Goal: Entertainment & Leisure: Consume media (video, audio)

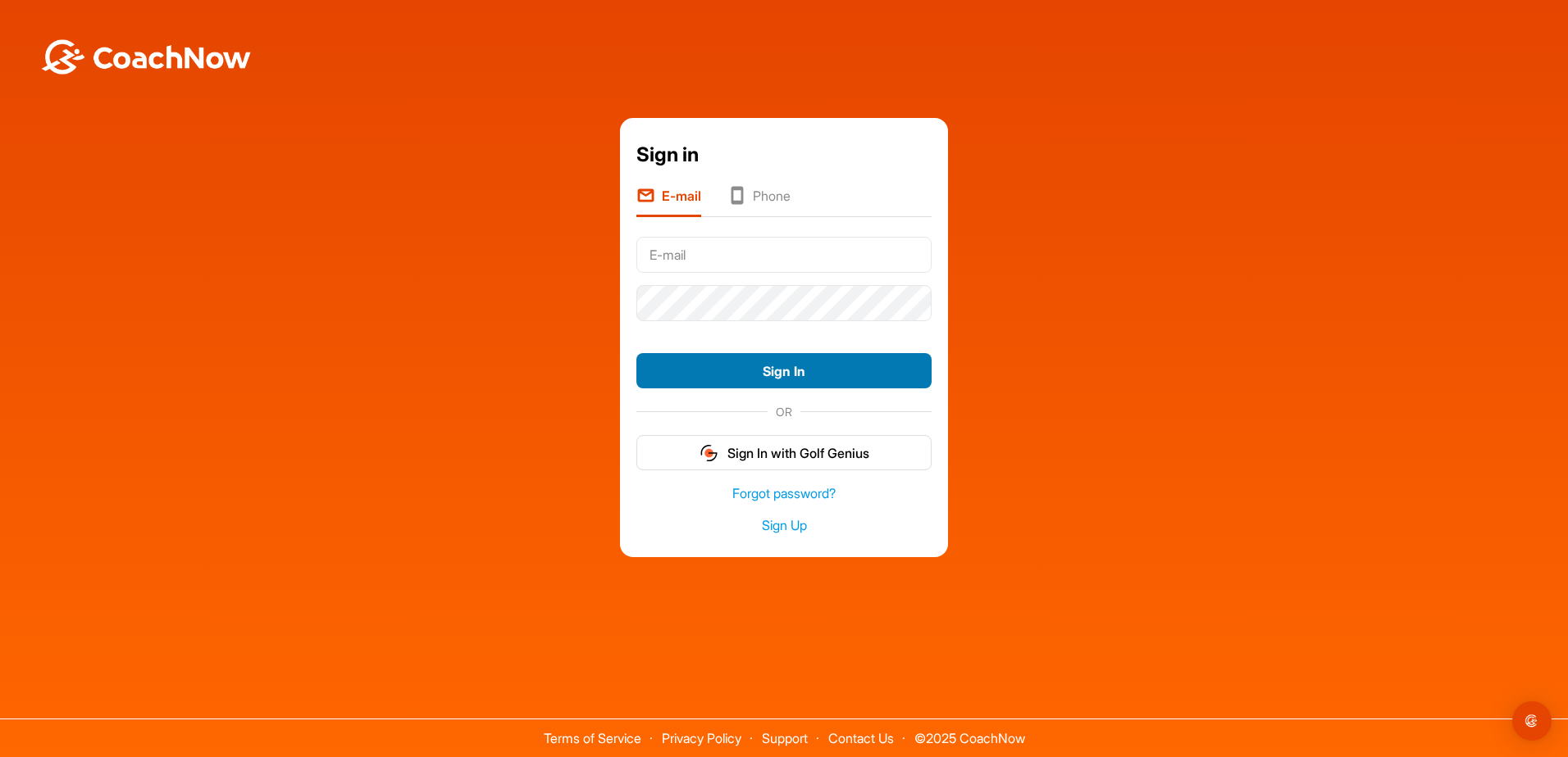
type input "[PERSON_NAME][EMAIL_ADDRESS][PERSON_NAME][DOMAIN_NAME]"
click at [813, 378] on button "Sign In" at bounding box center [784, 371] width 295 height 35
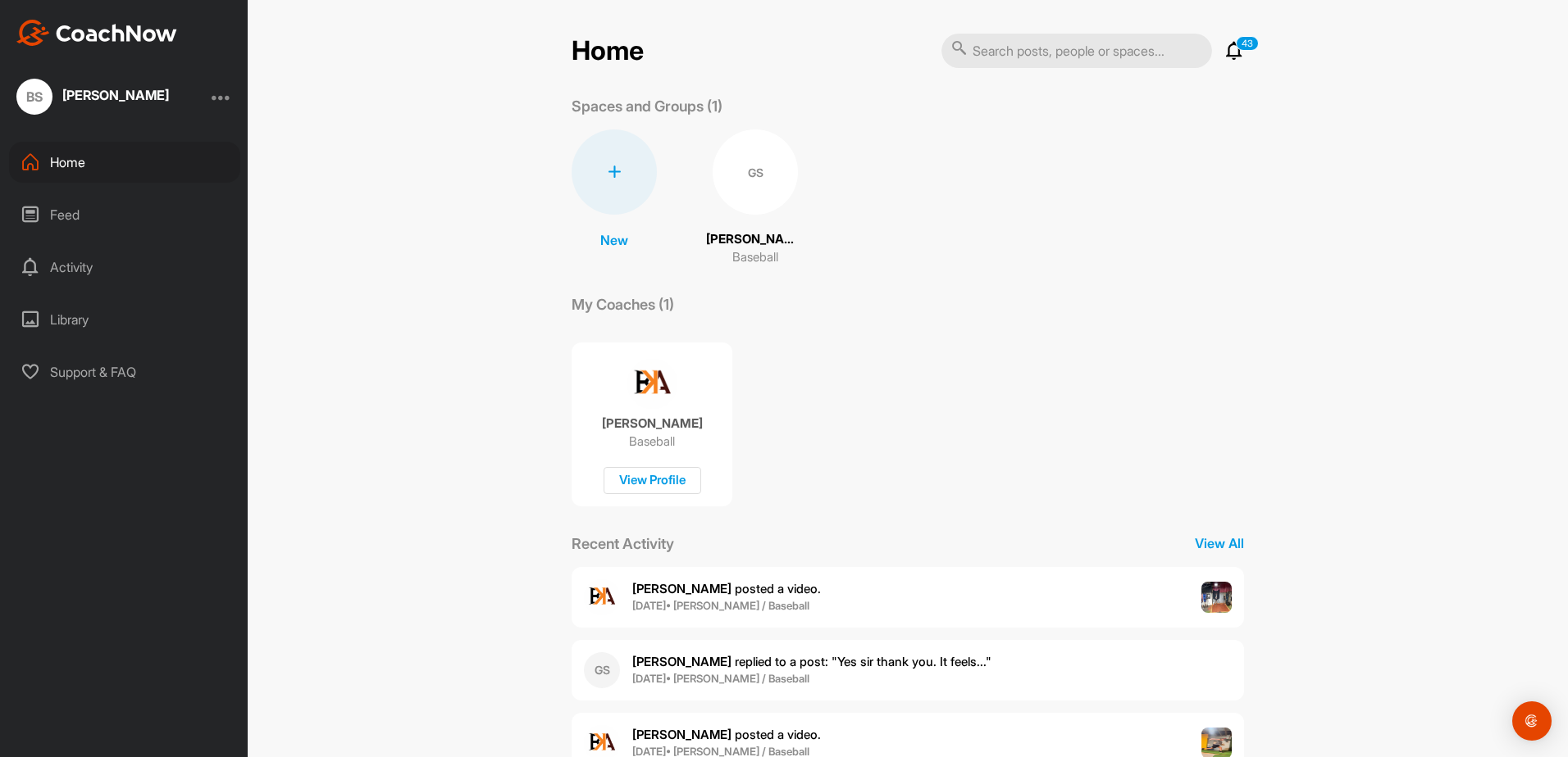
click at [750, 174] on div "GS" at bounding box center [755, 172] width 85 height 85
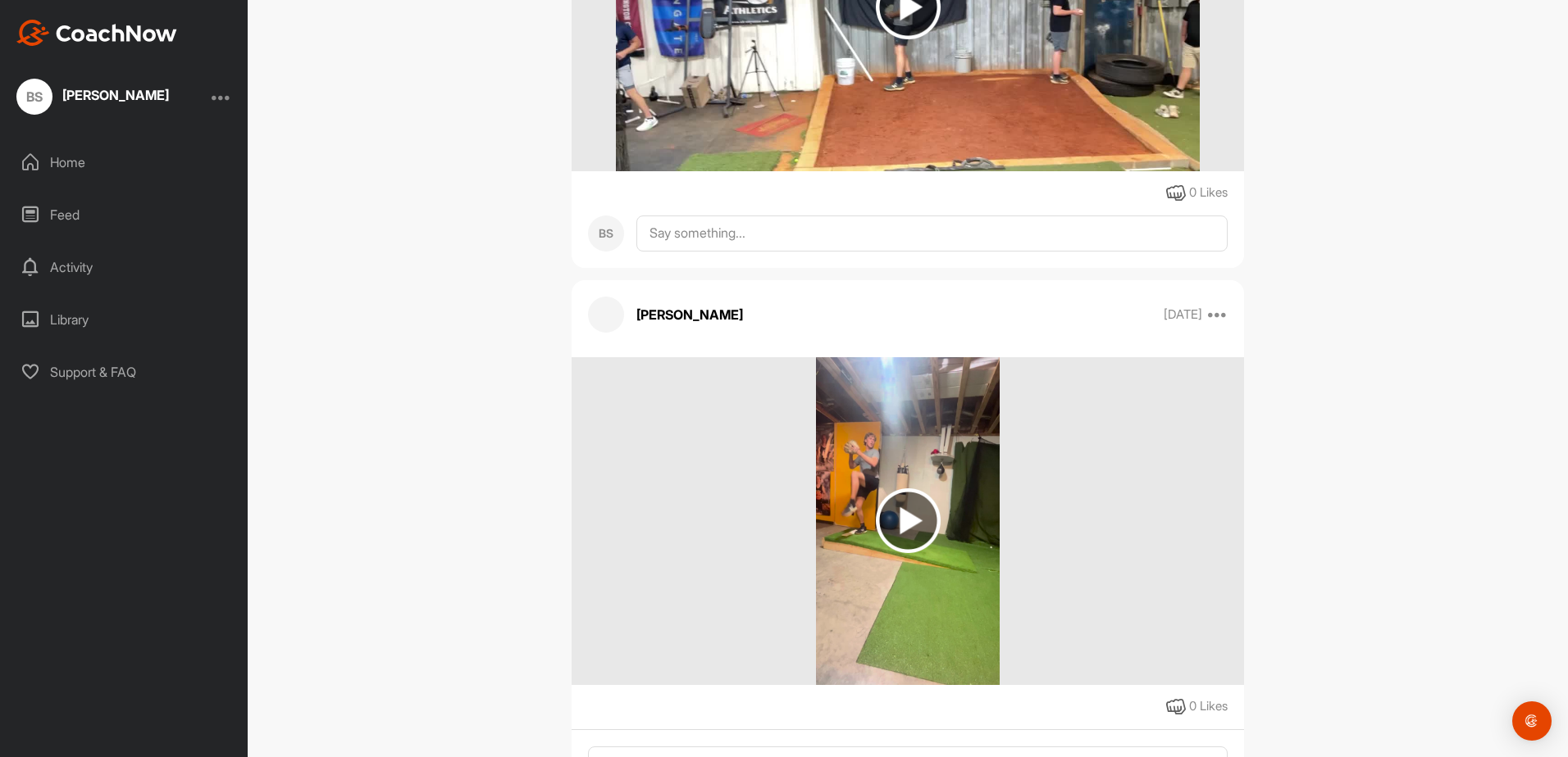
scroll to position [547, 0]
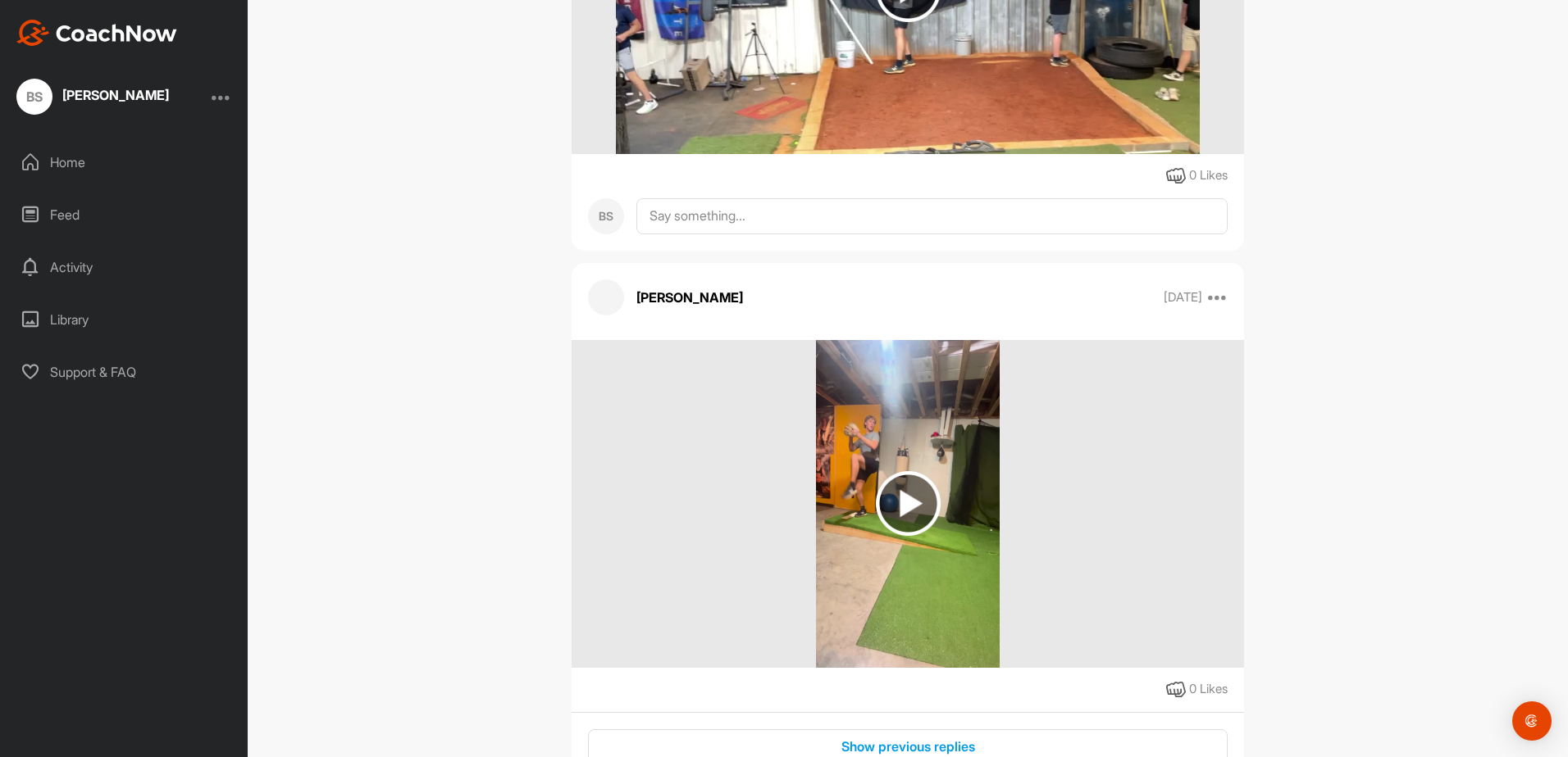
click at [78, 321] on div "Library" at bounding box center [124, 320] width 231 height 41
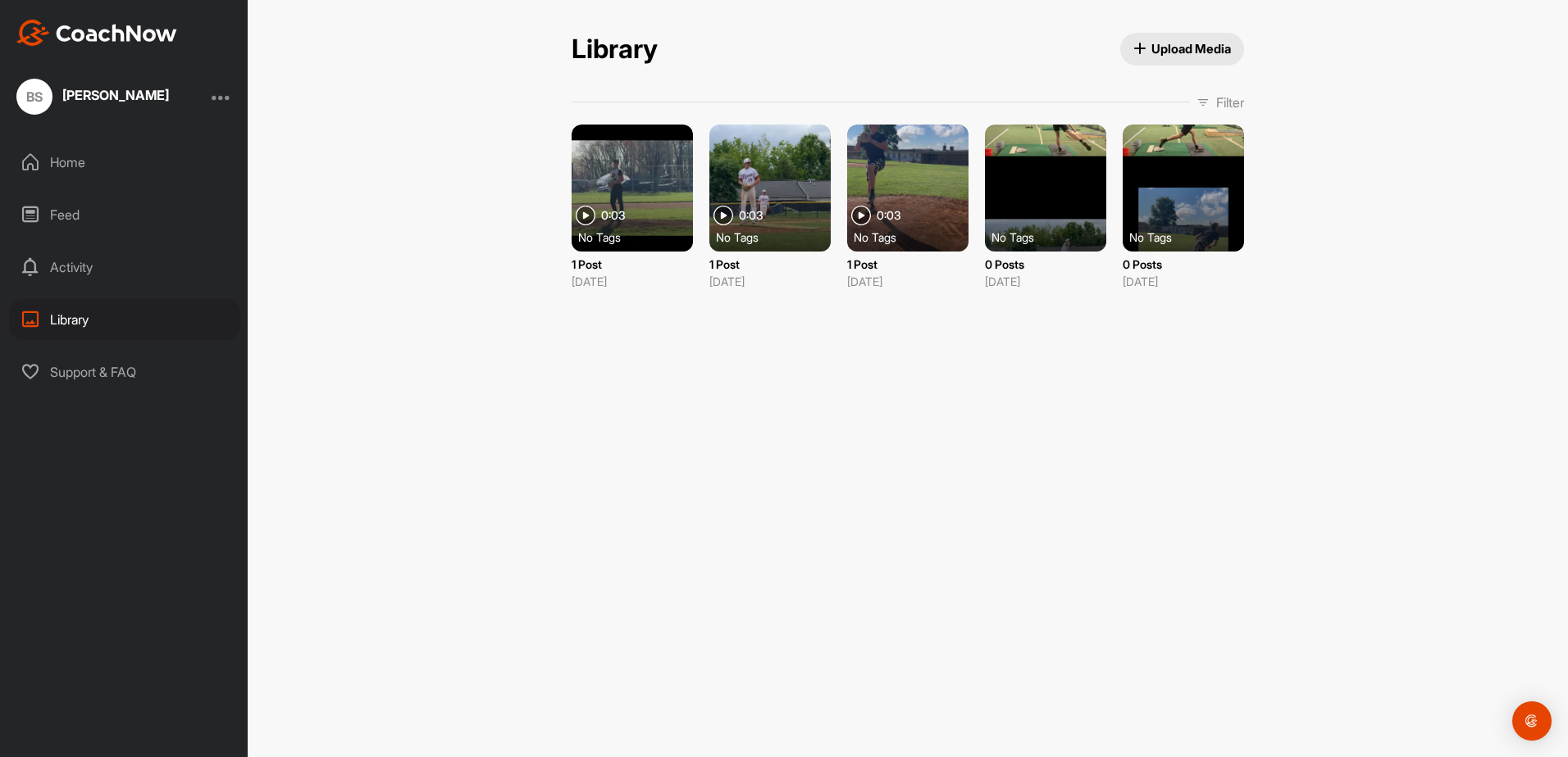
click at [85, 166] on div "Home" at bounding box center [124, 162] width 231 height 41
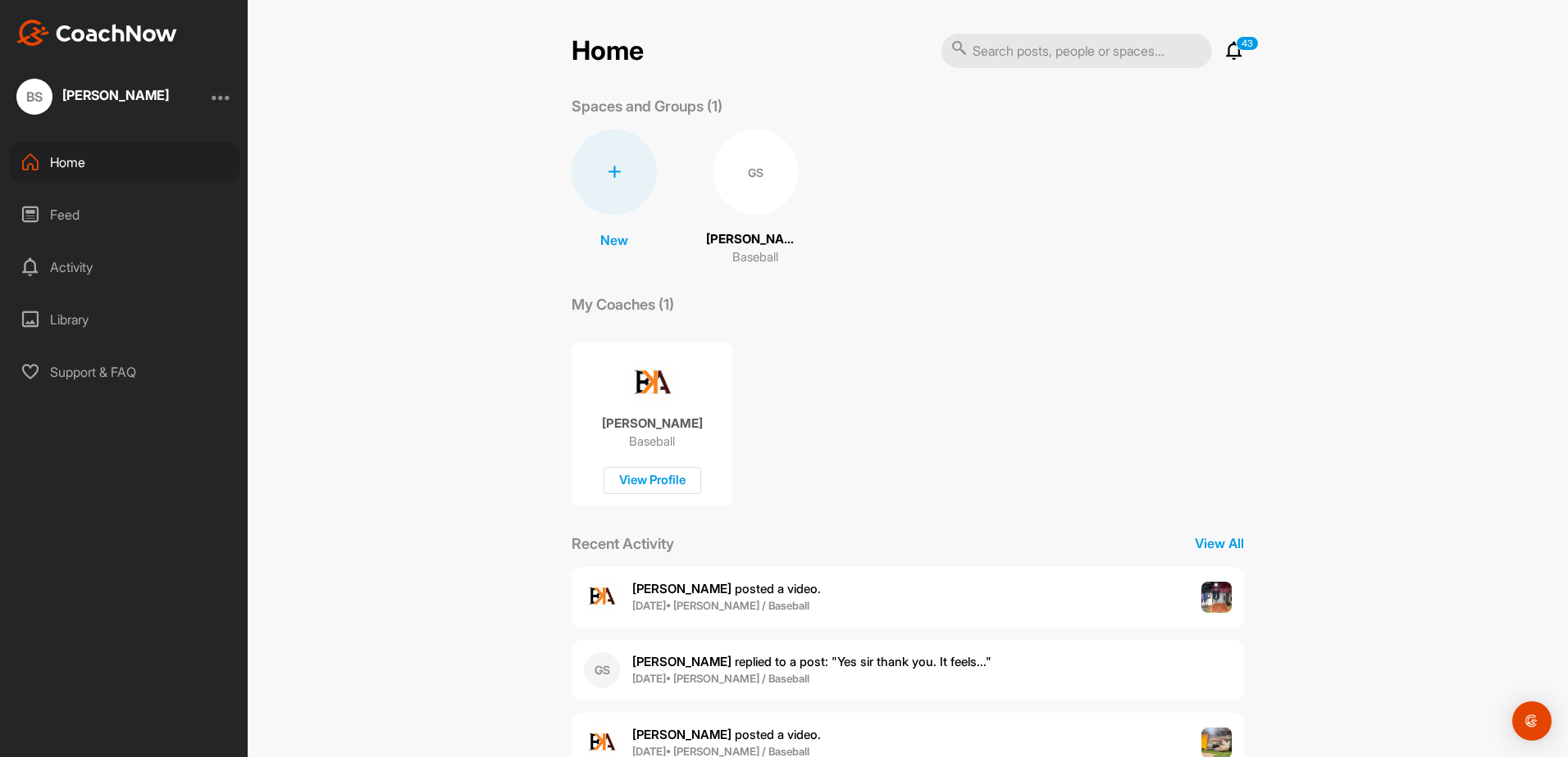
click at [731, 164] on div "GS" at bounding box center [755, 172] width 85 height 85
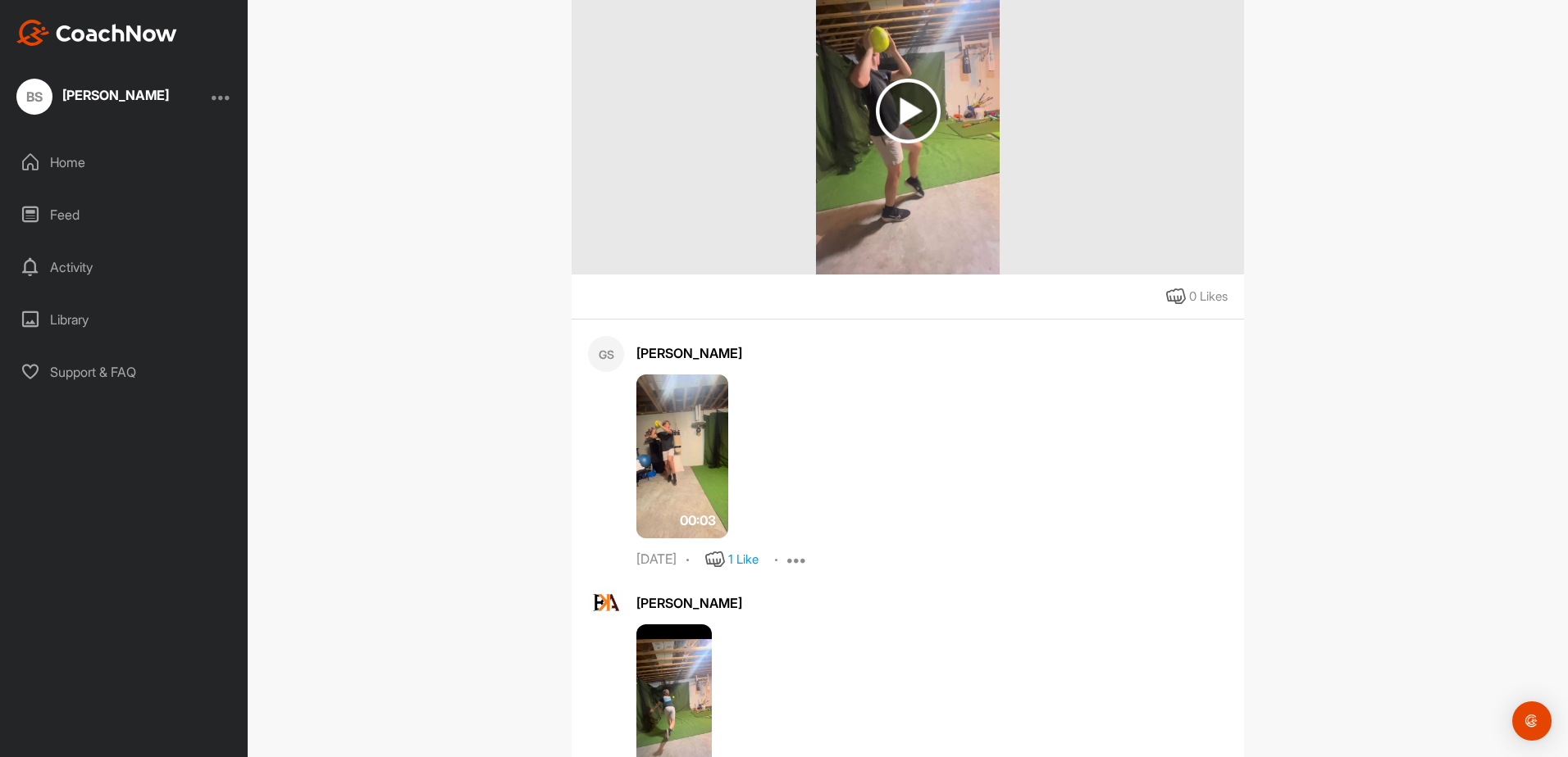
scroll to position [5246, 0]
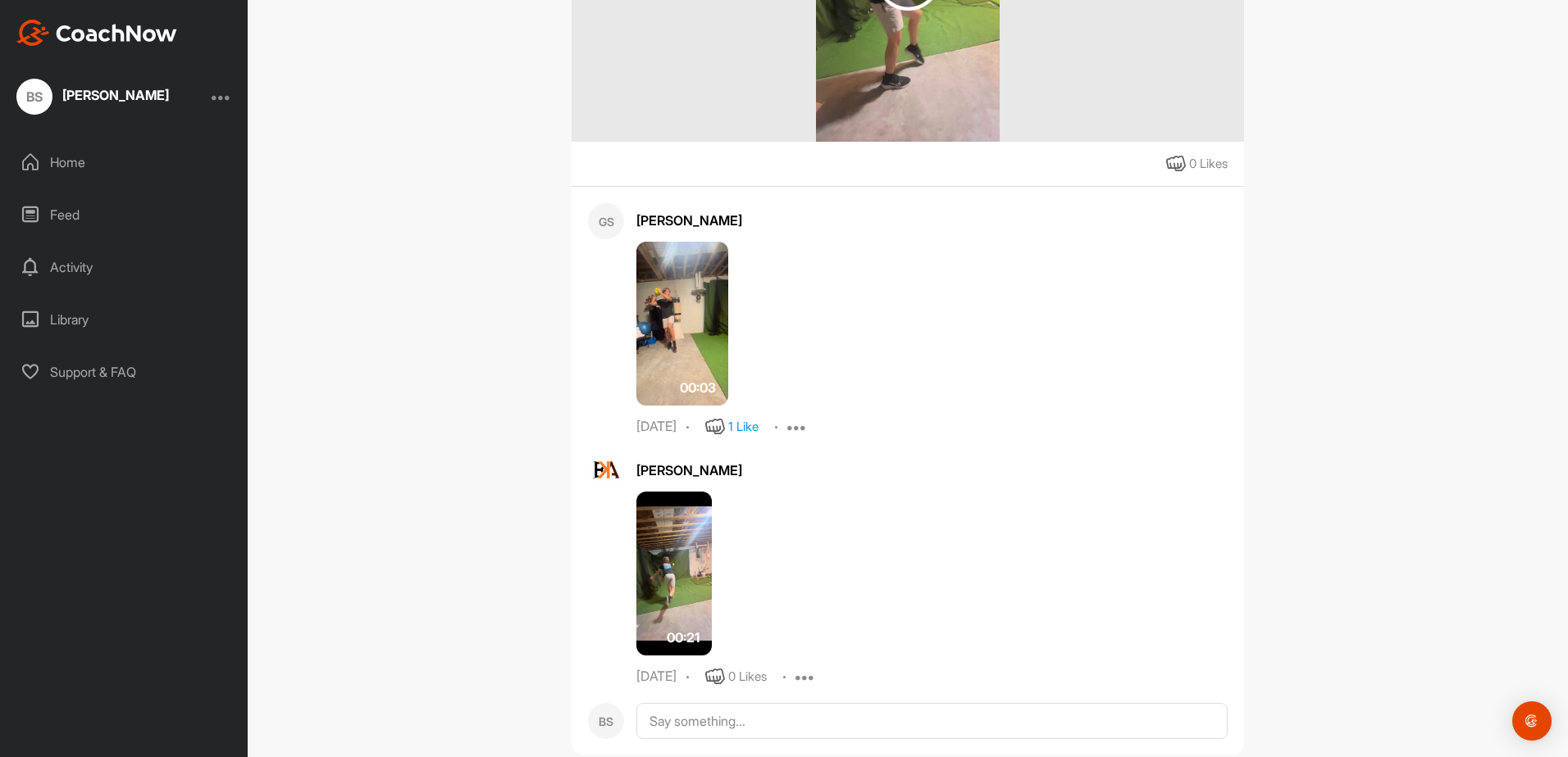
click at [750, 255] on div "00:03" at bounding box center [820, 323] width 367 height 164
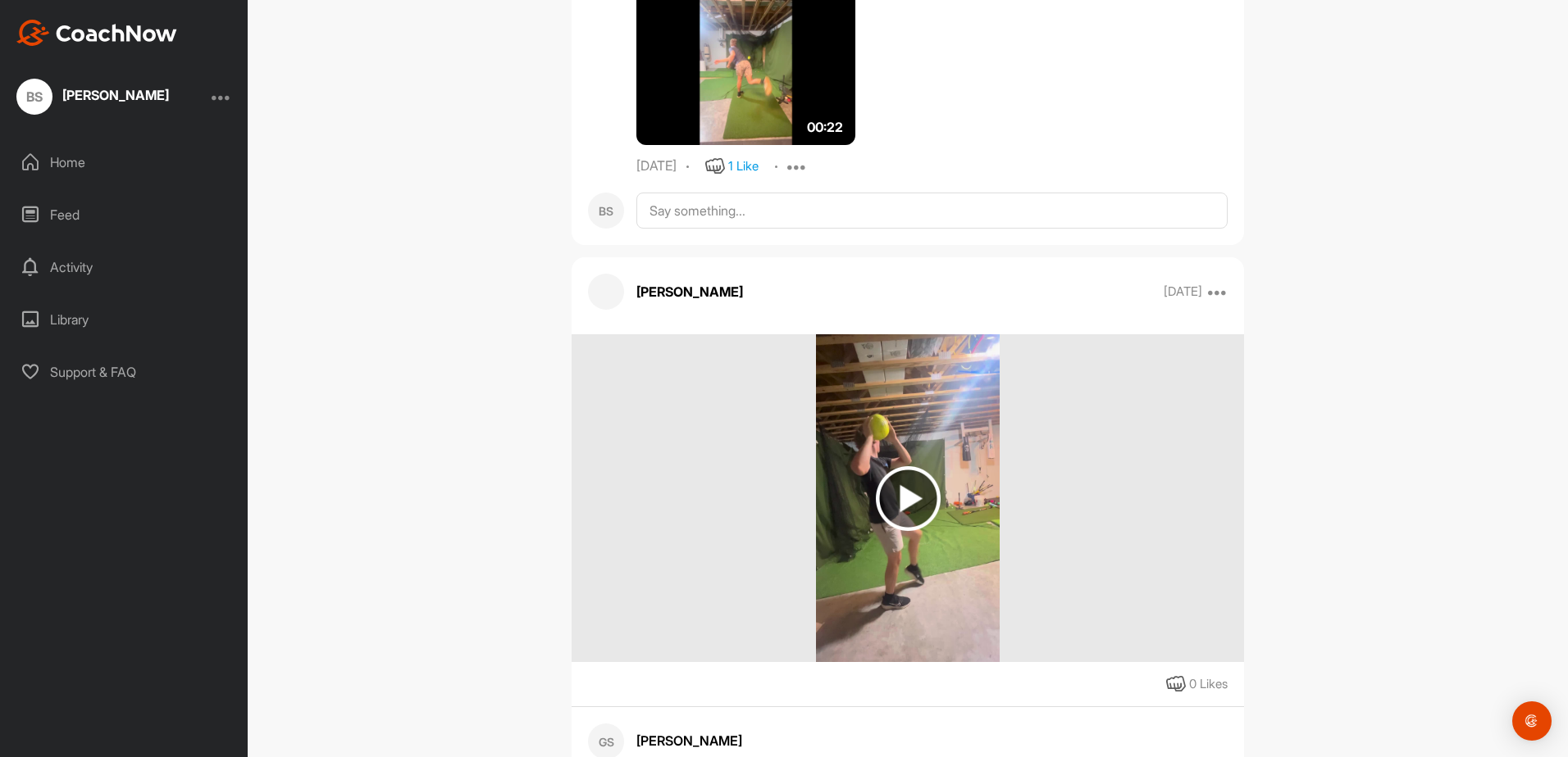
scroll to position [4583, 0]
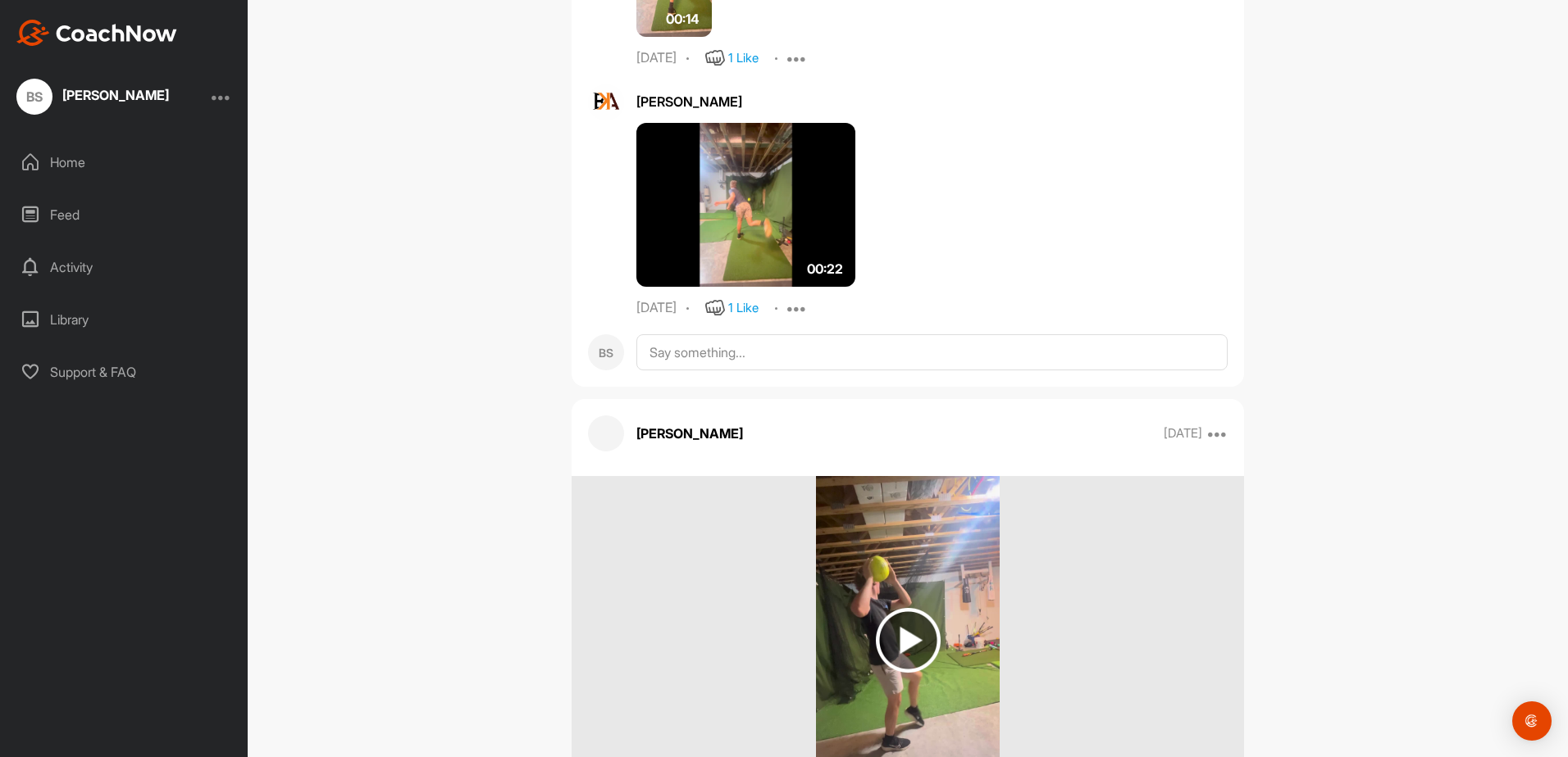
click at [1556, 375] on div "GS Gavin Swortzel Bookings Baseball Space Settings Your Notifications Leave Spa…" at bounding box center [907, 378] width 1320 height 757
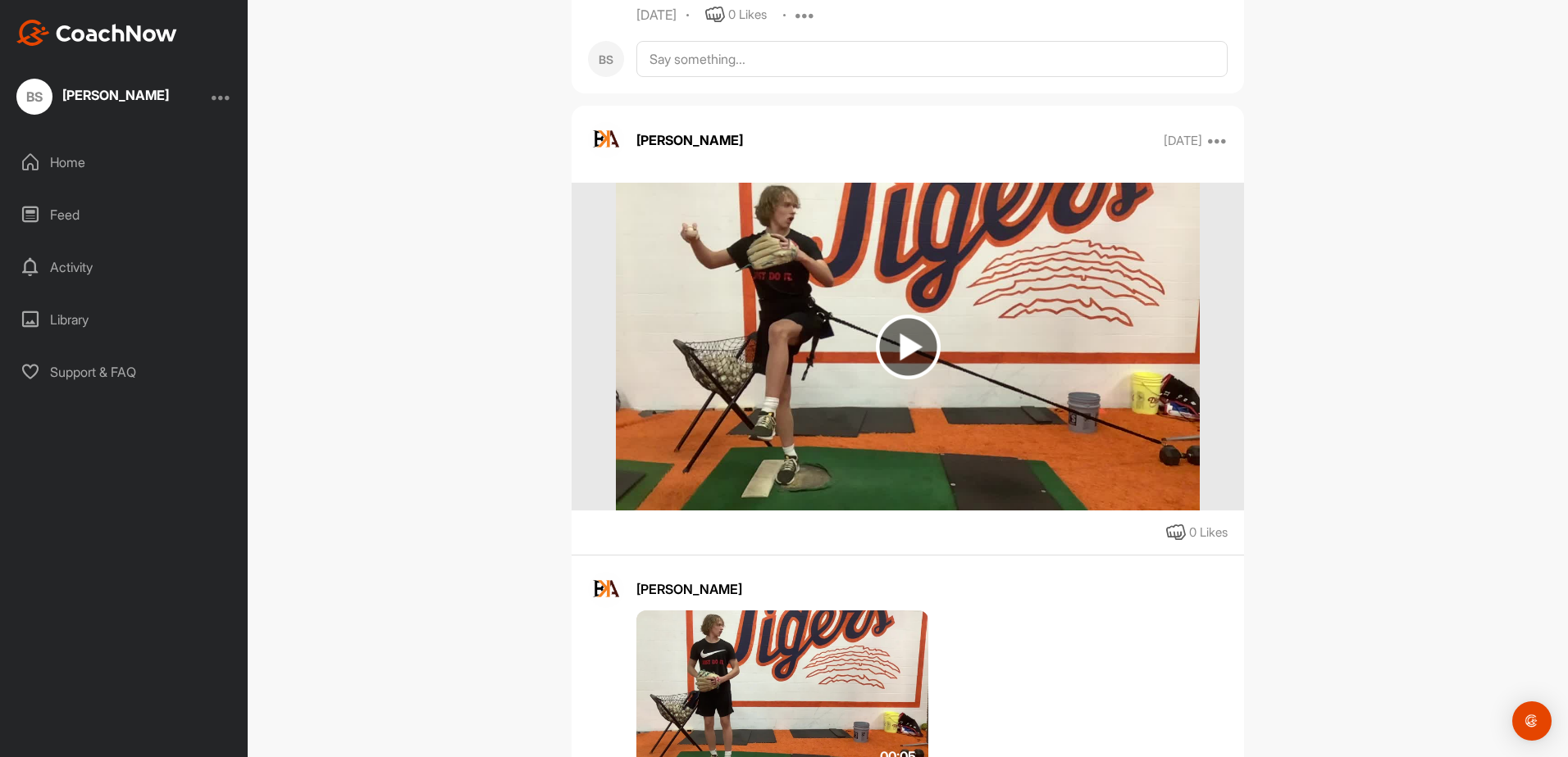
scroll to position [42575, 0]
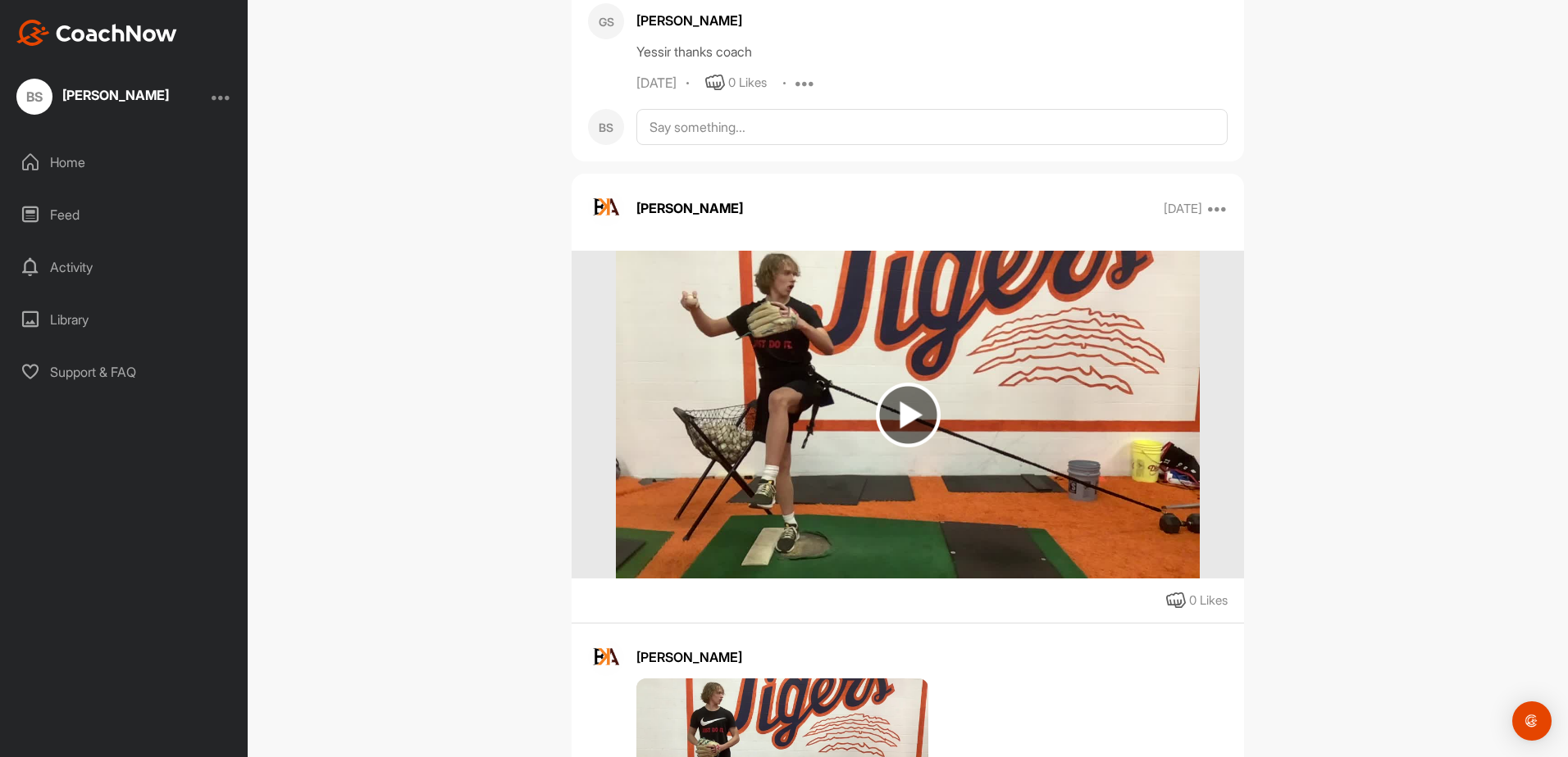
click at [907, 447] on img at bounding box center [907, 415] width 65 height 65
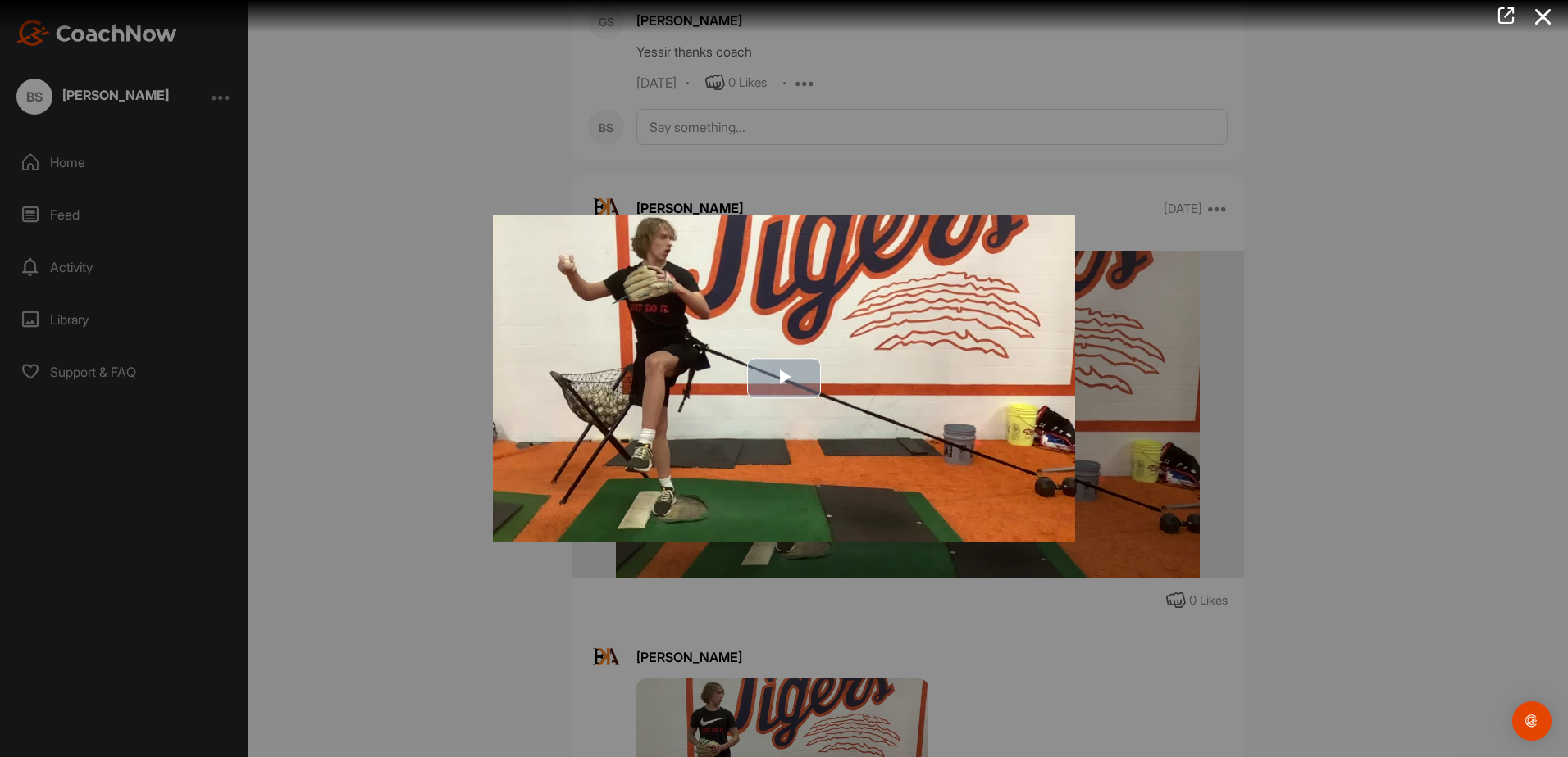
click at [784, 378] on span "Video Player" at bounding box center [784, 378] width 0 height 0
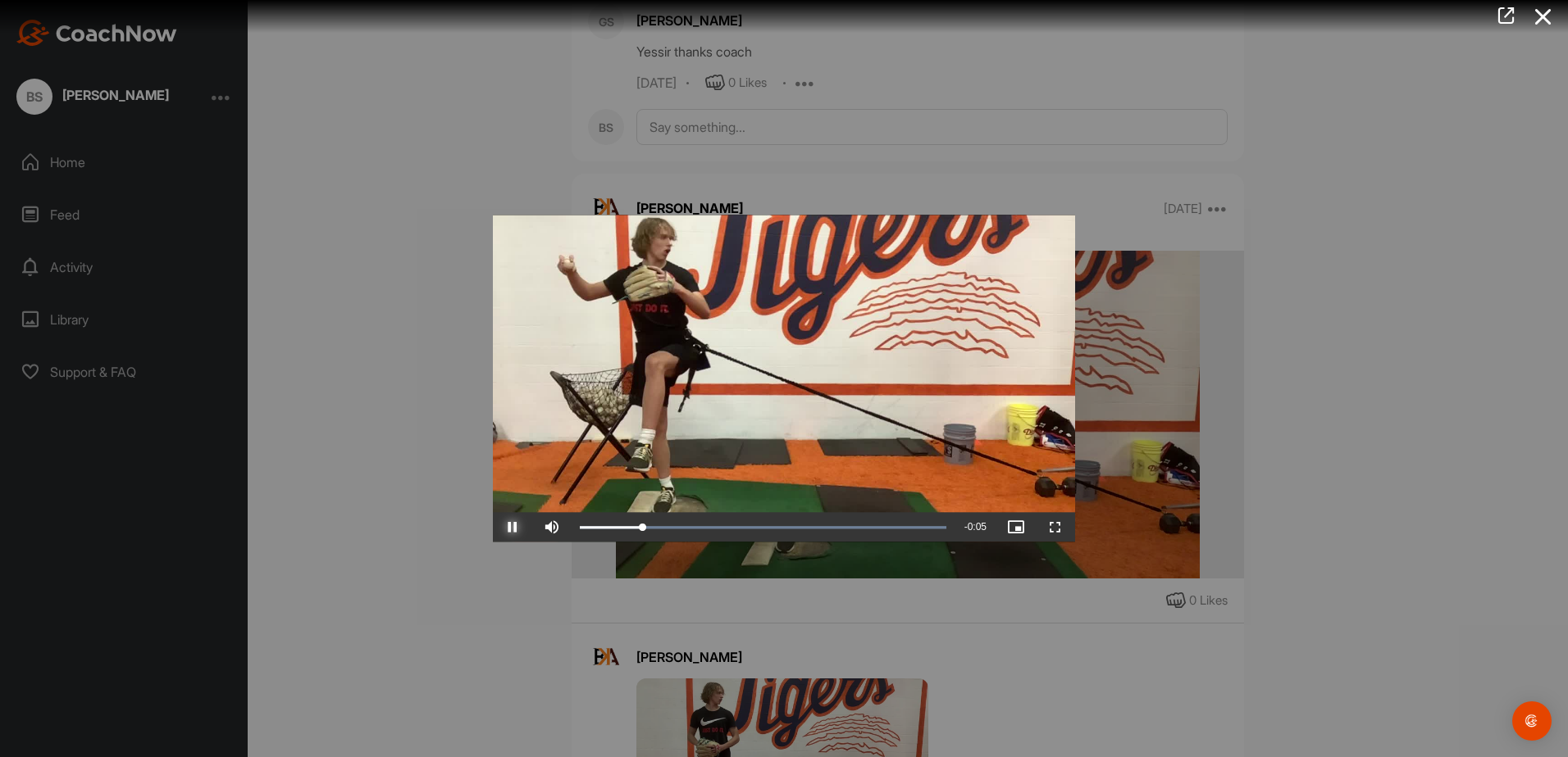
click at [513, 528] on span "Video Player" at bounding box center [512, 528] width 40 height 0
drag, startPoint x: 657, startPoint y: 528, endPoint x: 757, endPoint y: 523, distance: 100.1
click at [783, 498] on div "Video Player is loading. Play Video Play Skip Backward Skip Forward Mute 100% C…" at bounding box center [783, 378] width 582 height 327
drag, startPoint x: 746, startPoint y: 529, endPoint x: 887, endPoint y: 525, distance: 141.1
click at [887, 525] on div "Loaded : 100.00% 0:04 0:04" at bounding box center [762, 528] width 367 height 5
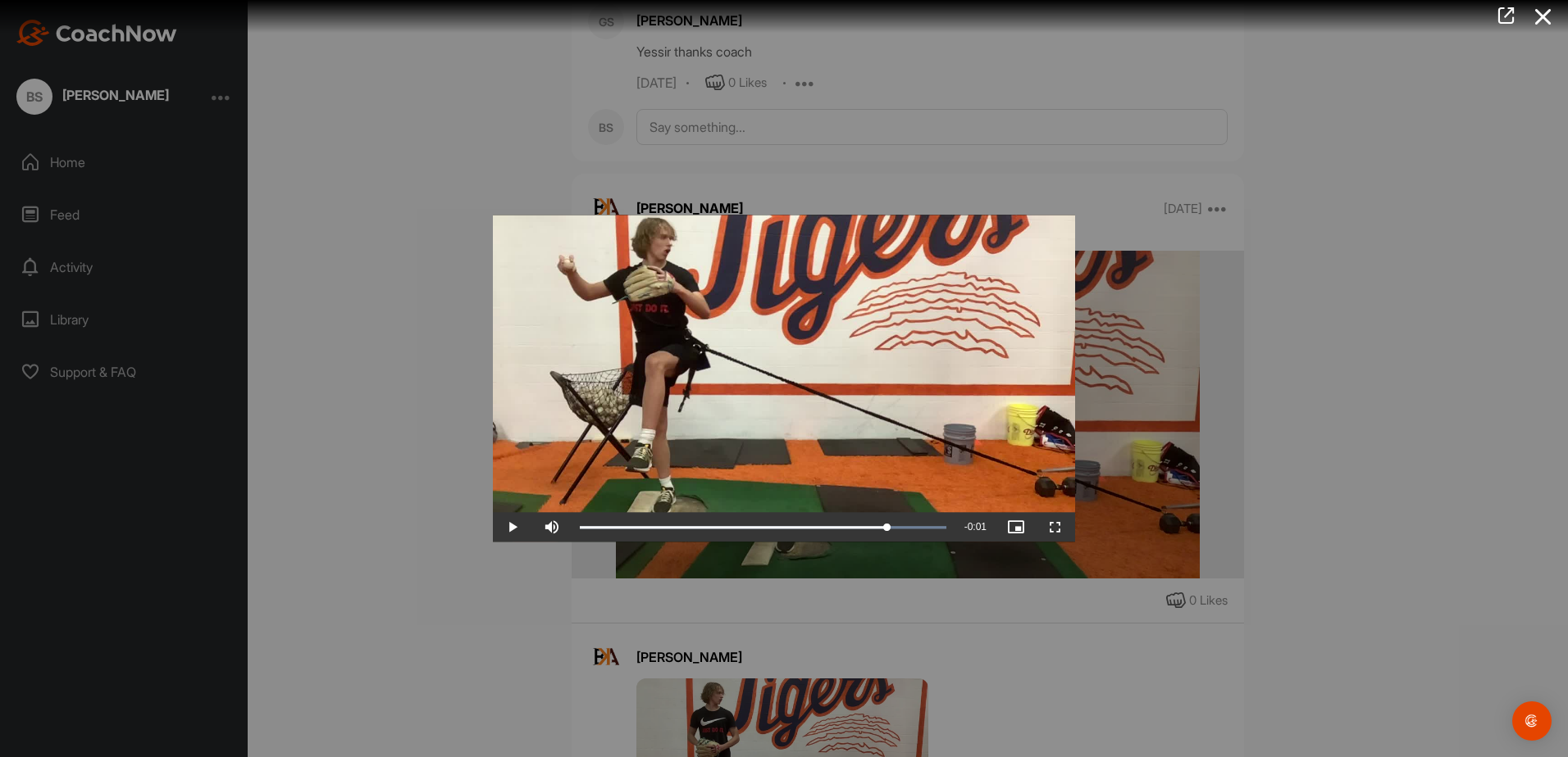
drag, startPoint x: 881, startPoint y: 467, endPoint x: 882, endPoint y: 487, distance: 20.0
click at [882, 487] on video "Video Player" at bounding box center [783, 378] width 582 height 327
click at [1190, 476] on div at bounding box center [784, 378] width 1568 height 757
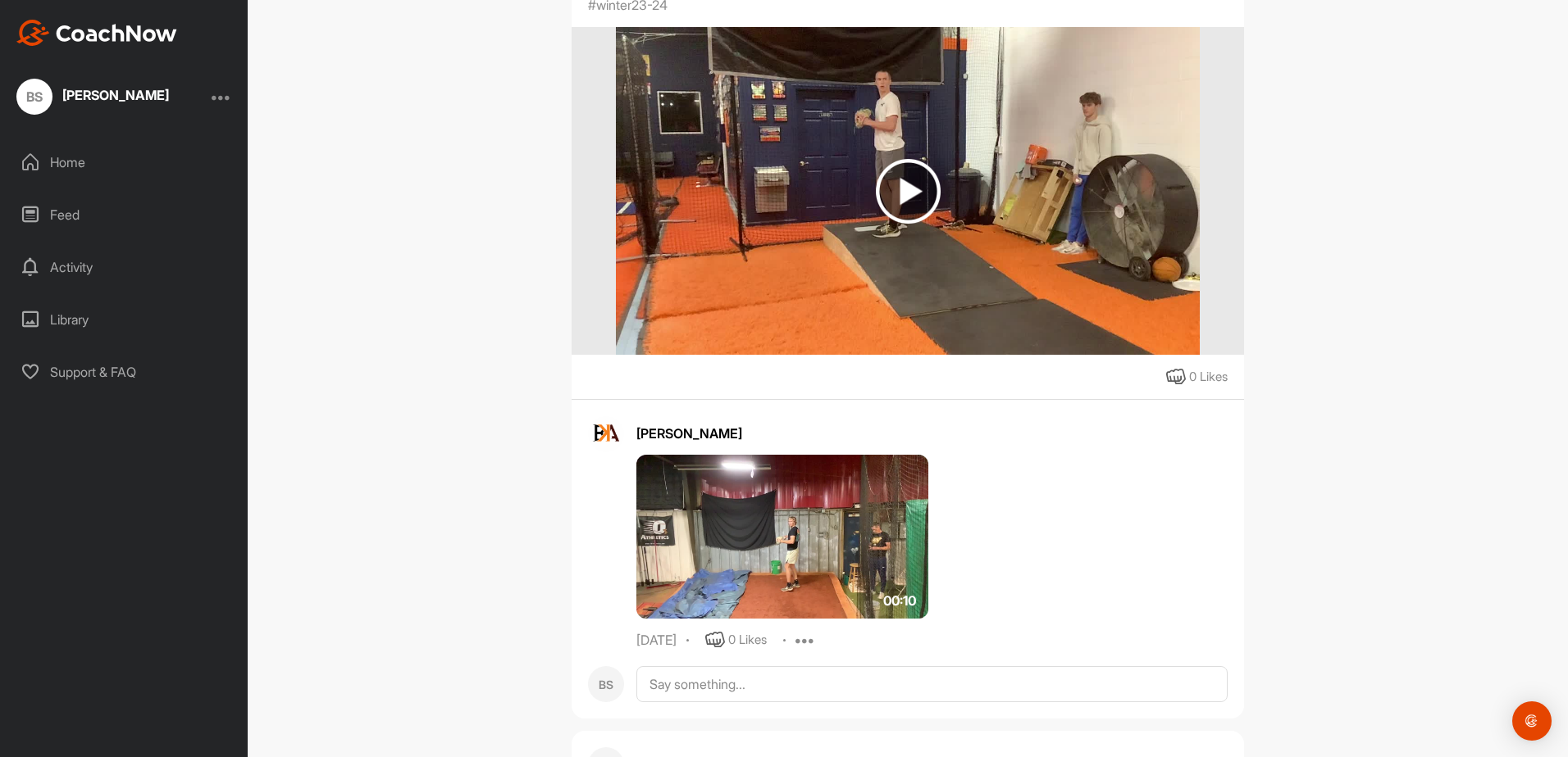
scroll to position [38859, 0]
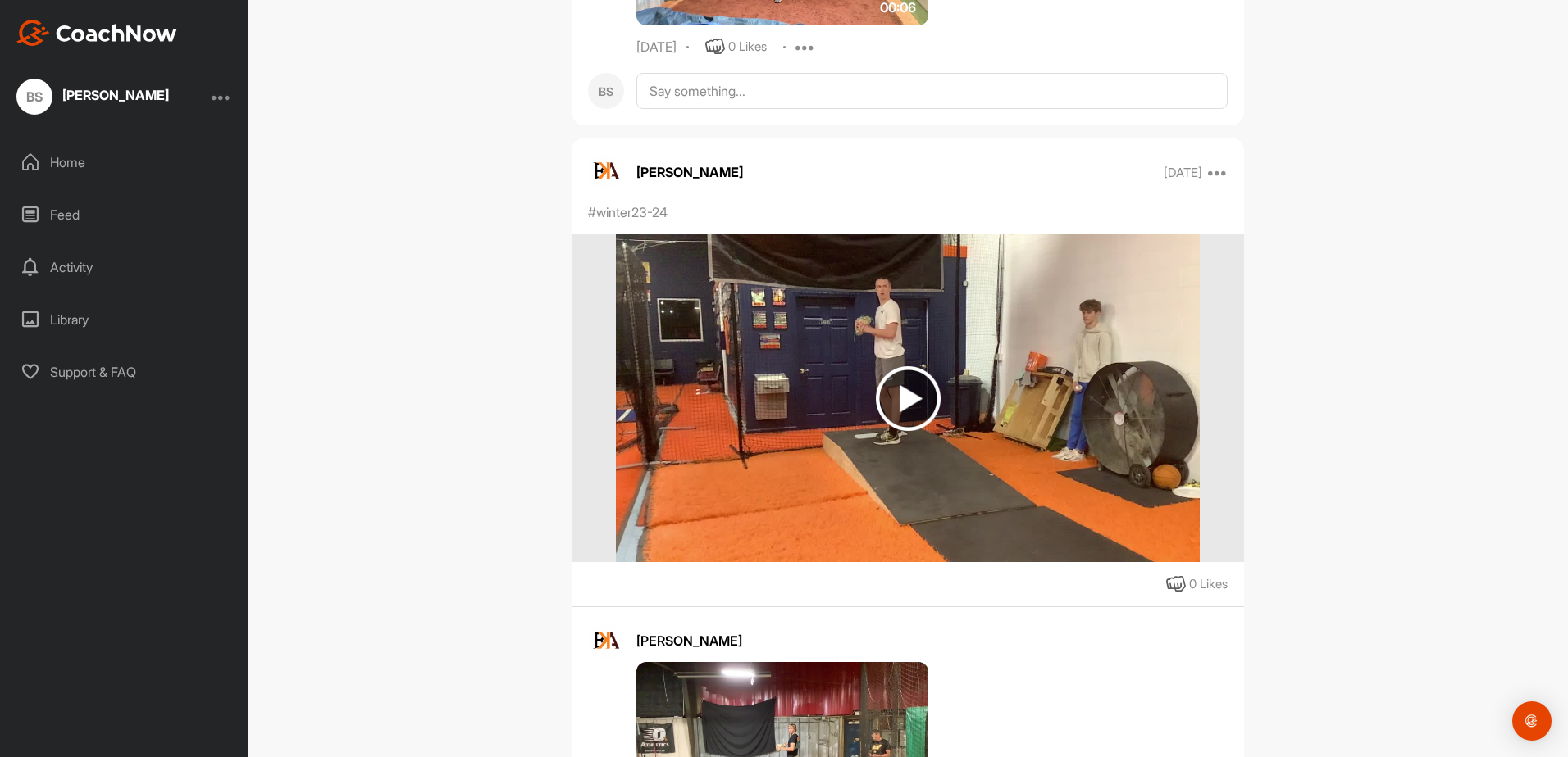
click at [887, 431] on img at bounding box center [907, 398] width 65 height 65
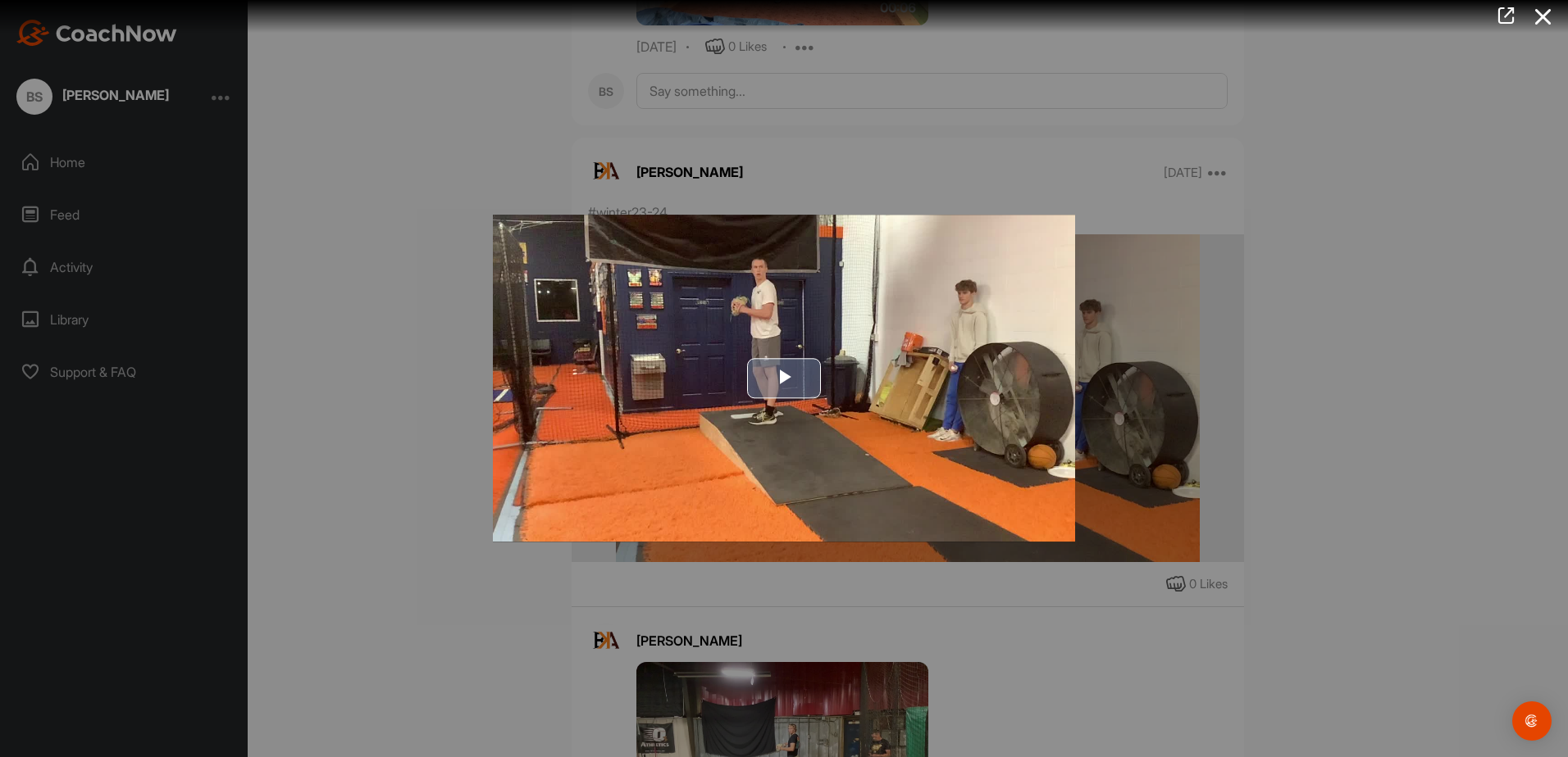
click at [784, 378] on span "Video Player" at bounding box center [784, 378] width 0 height 0
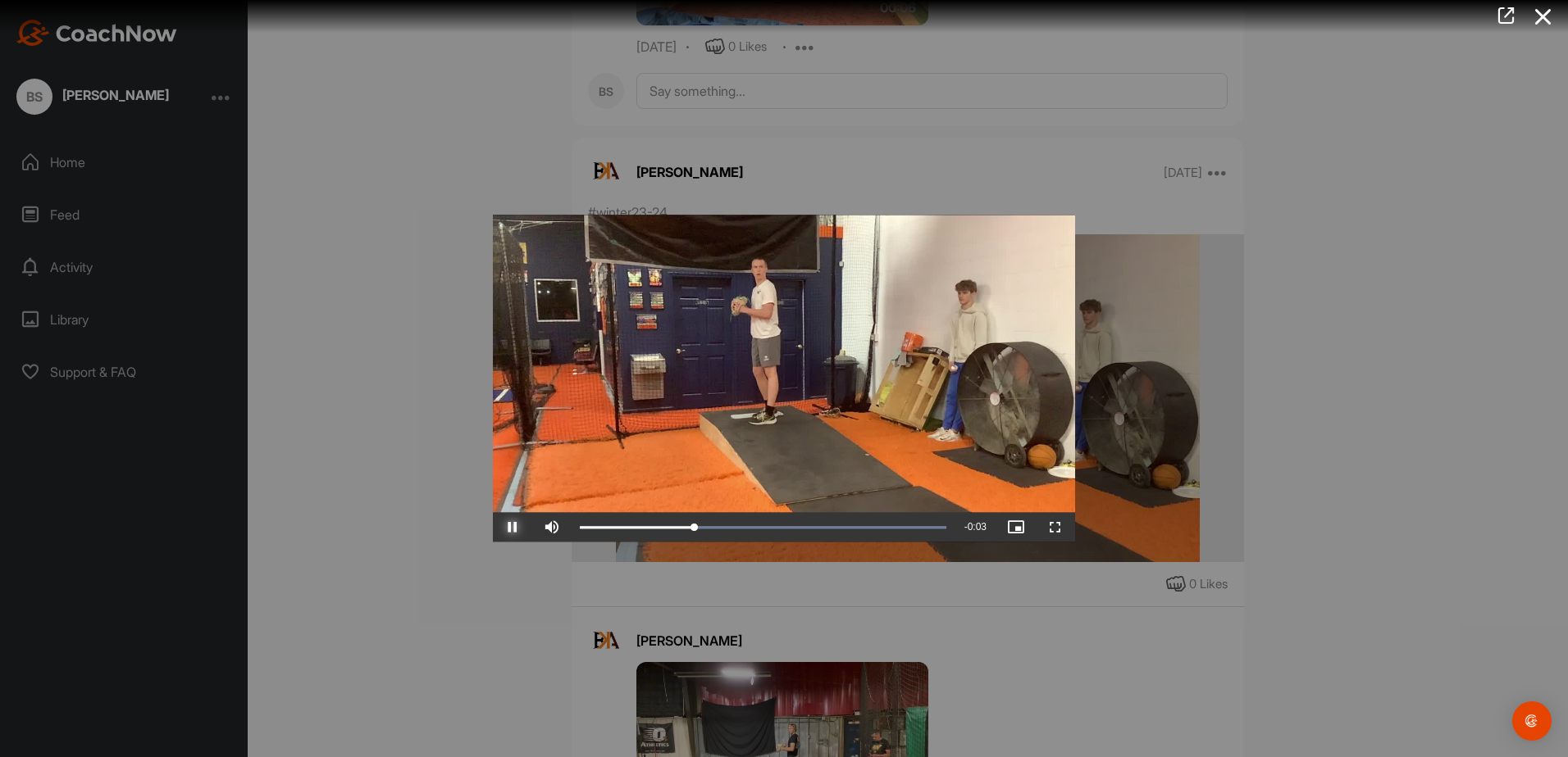
click at [518, 528] on span "Video Player" at bounding box center [512, 528] width 40 height 0
drag, startPoint x: 712, startPoint y: 533, endPoint x: 811, endPoint y: 511, distance: 101.4
click at [811, 511] on div "Video Player is loading. Play Video Play Skip Backward Skip Forward Mute 24% Cu…" at bounding box center [783, 378] width 582 height 327
drag, startPoint x: 767, startPoint y: 418, endPoint x: 779, endPoint y: 396, distance: 25.1
click at [767, 416] on video "Video Player" at bounding box center [783, 378] width 582 height 327
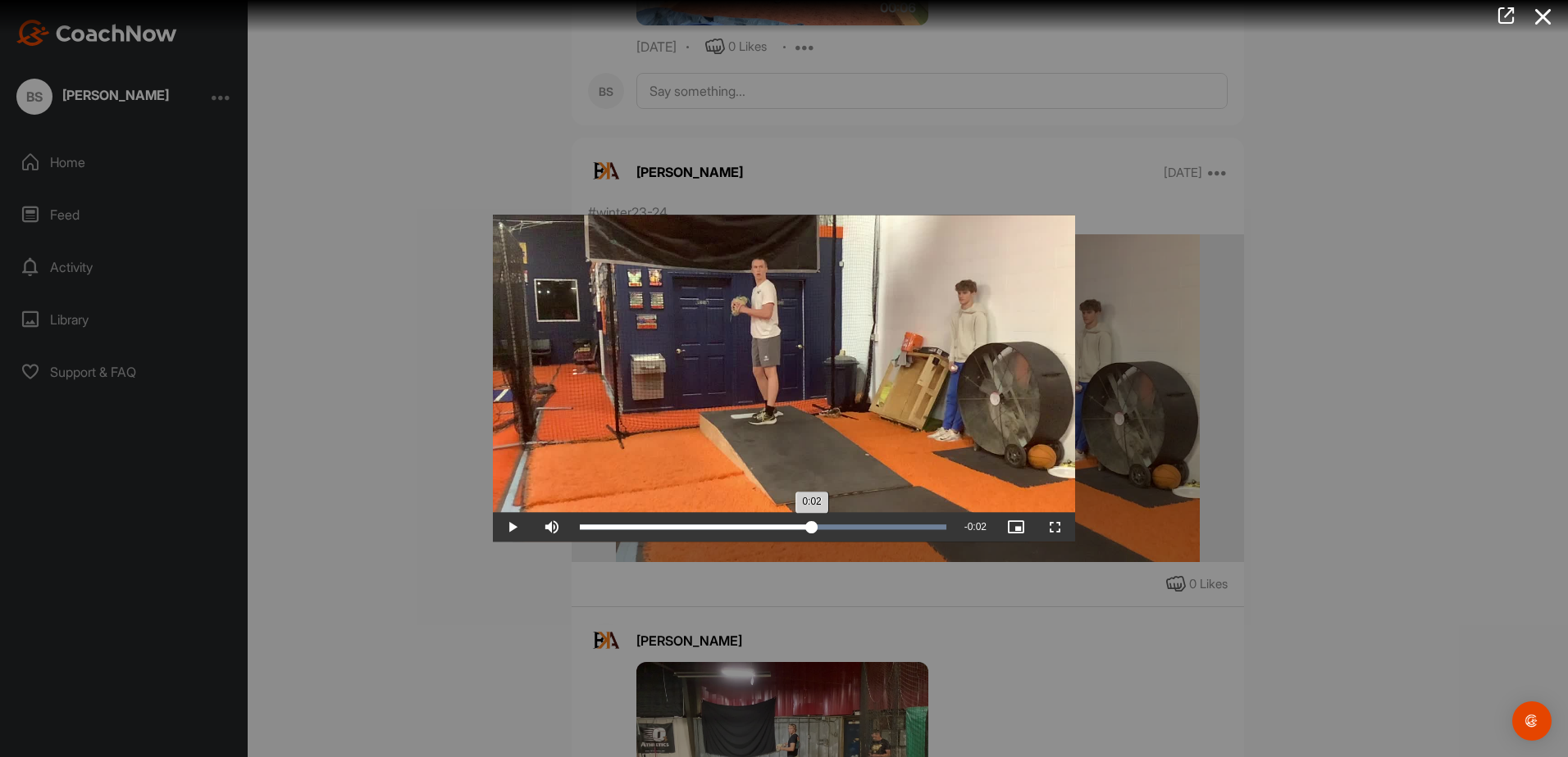
drag, startPoint x: 940, startPoint y: 519, endPoint x: 812, endPoint y: 539, distance: 129.6
click at [812, 539] on div "Loaded : 100.00% 0:02 0:02" at bounding box center [763, 528] width 383 height 29
click at [808, 525] on div "0:02" at bounding box center [694, 528] width 230 height 5
click at [513, 528] on span "Video Player" at bounding box center [512, 528] width 40 height 0
drag, startPoint x: 792, startPoint y: 522, endPoint x: 780, endPoint y: 523, distance: 12.0
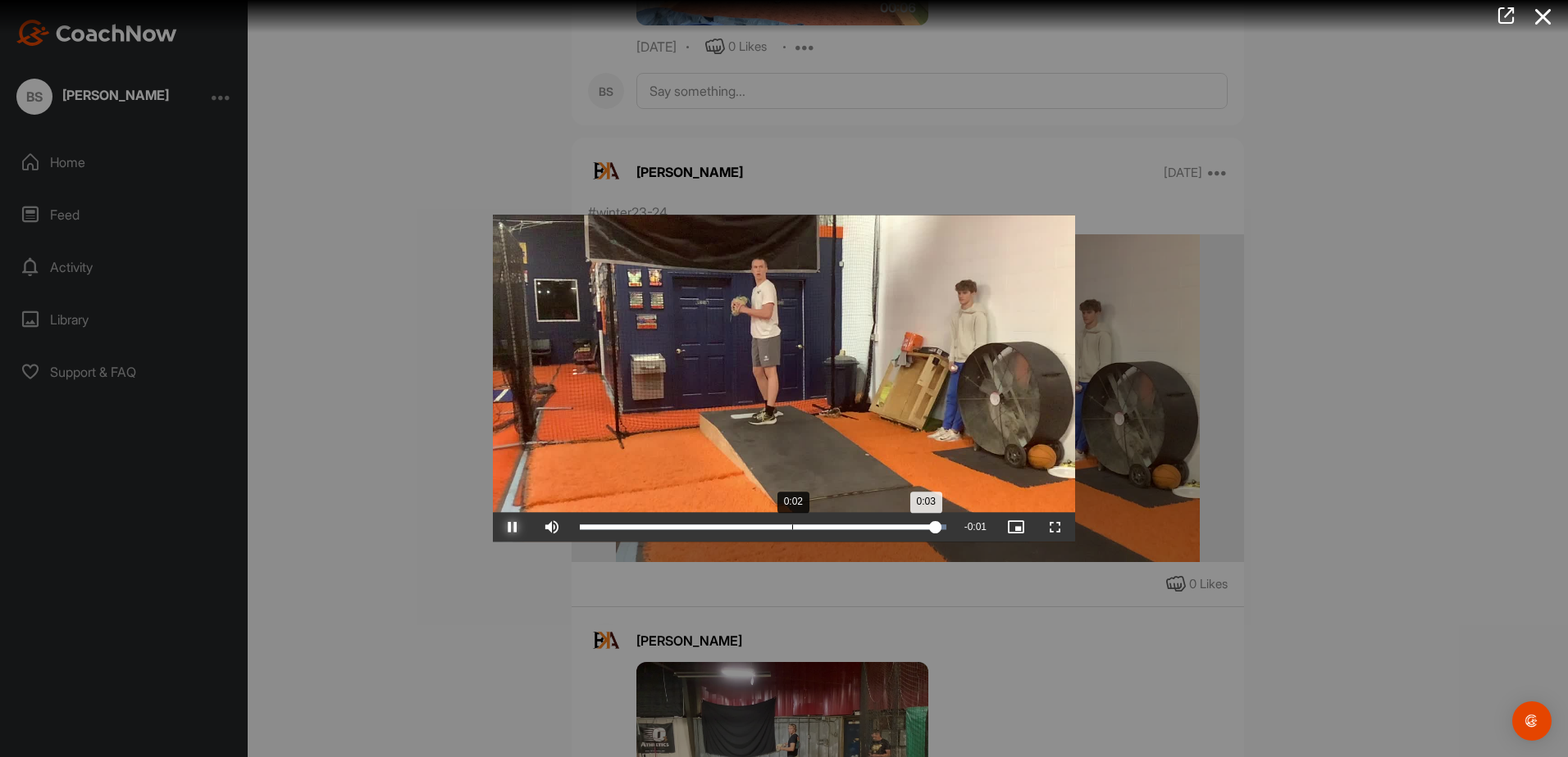
click at [787, 521] on div "Loaded : 100.00% 0:02 0:03" at bounding box center [763, 528] width 383 height 29
click at [711, 531] on div "Loaded : 100.00% 0:01 0:03" at bounding box center [763, 528] width 383 height 29
drag, startPoint x: 1280, startPoint y: 253, endPoint x: 1293, endPoint y: 260, distance: 14.8
click at [1286, 253] on div at bounding box center [784, 378] width 1568 height 757
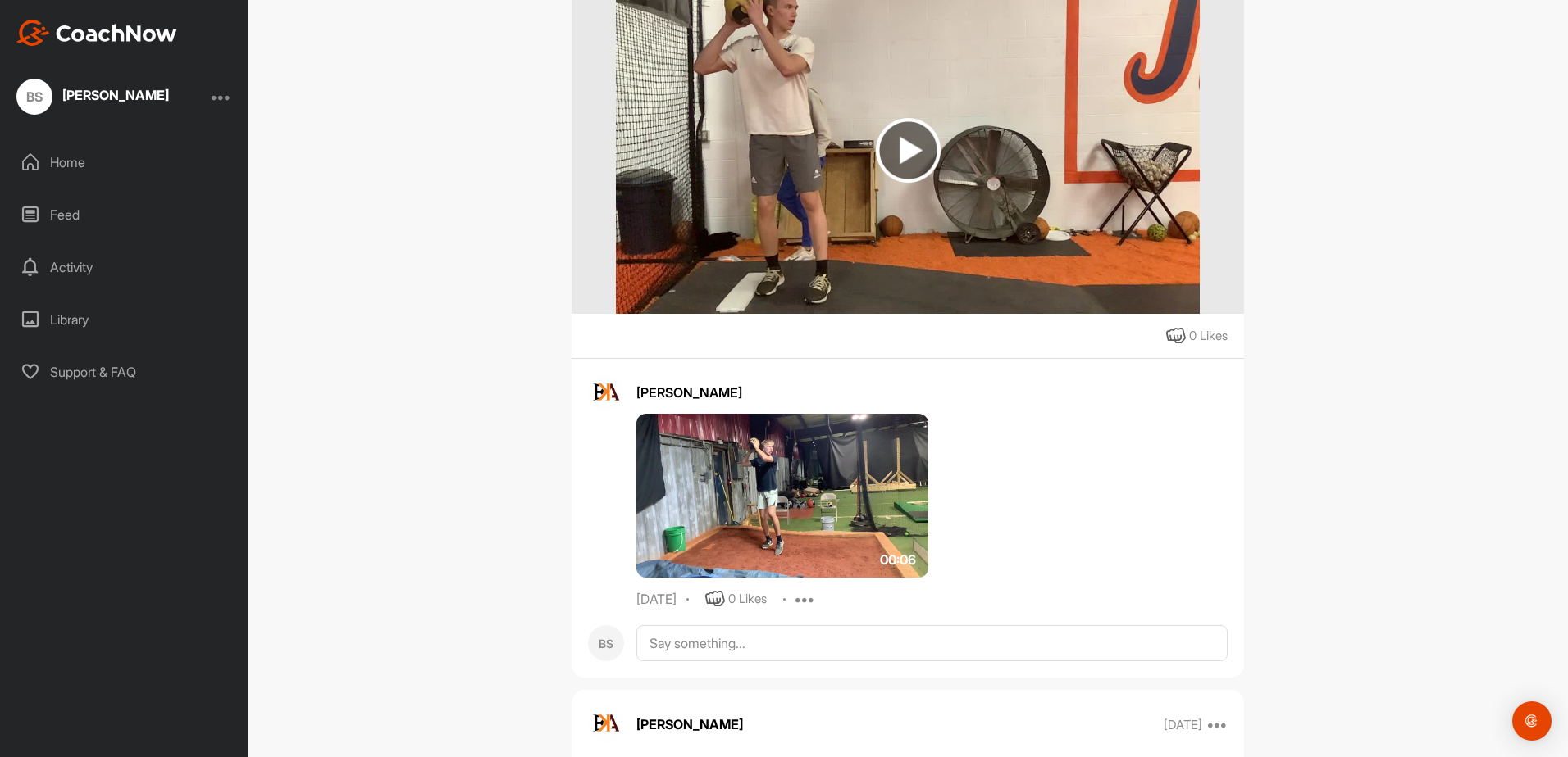
scroll to position [38148, 0]
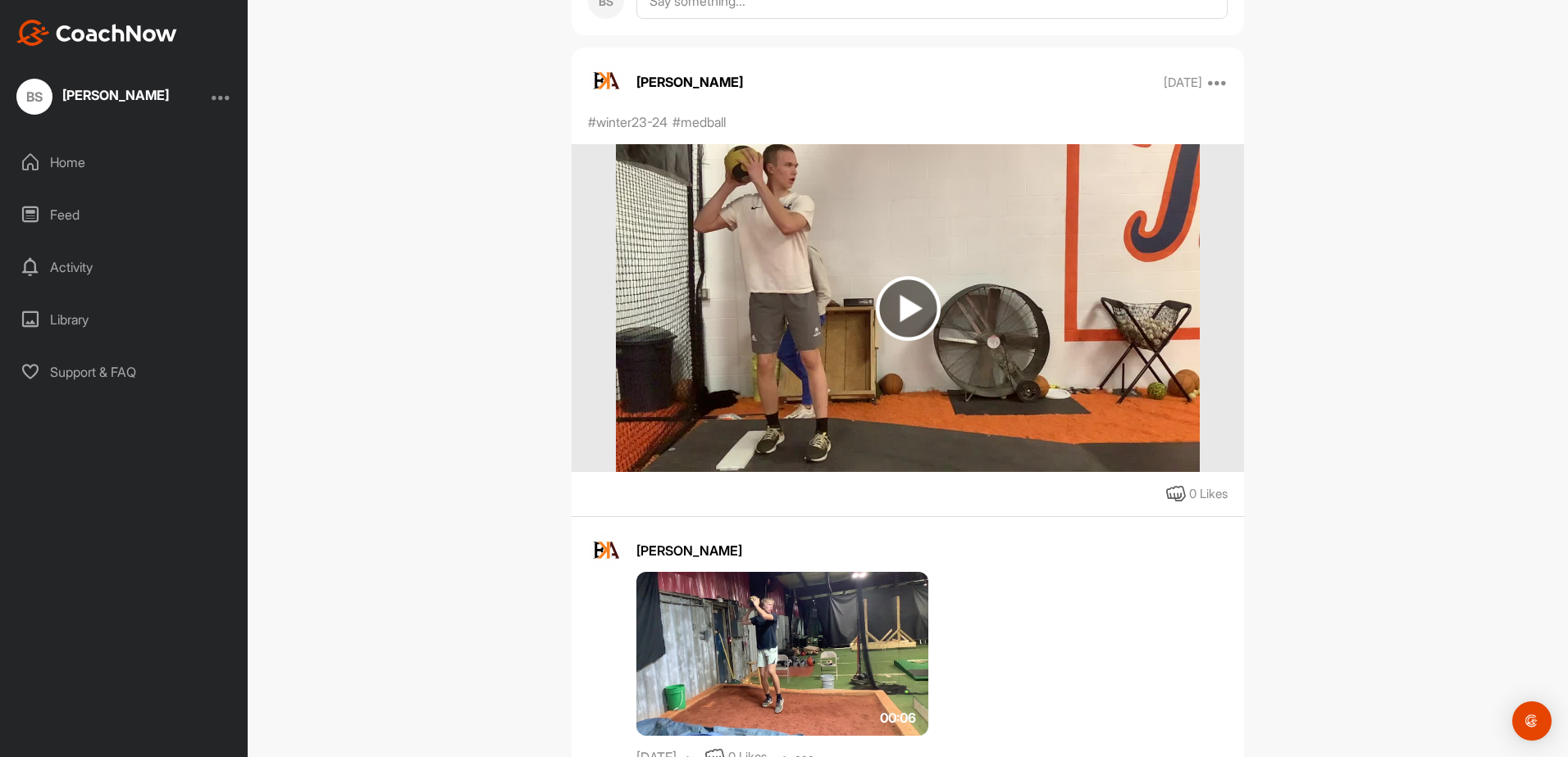
click at [945, 274] on img at bounding box center [907, 308] width 583 height 328
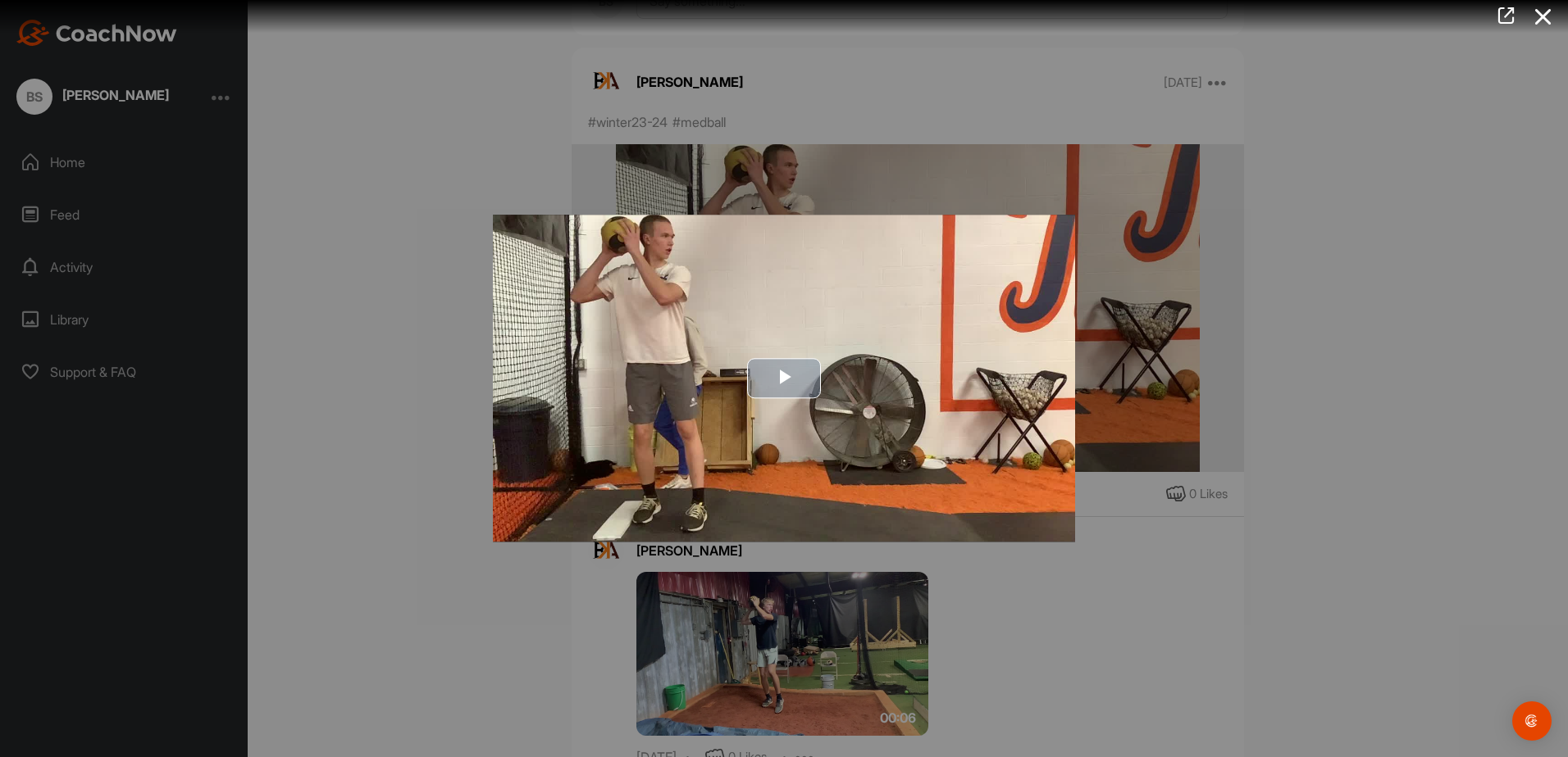
click at [747, 390] on button "Play Video" at bounding box center [784, 378] width 74 height 41
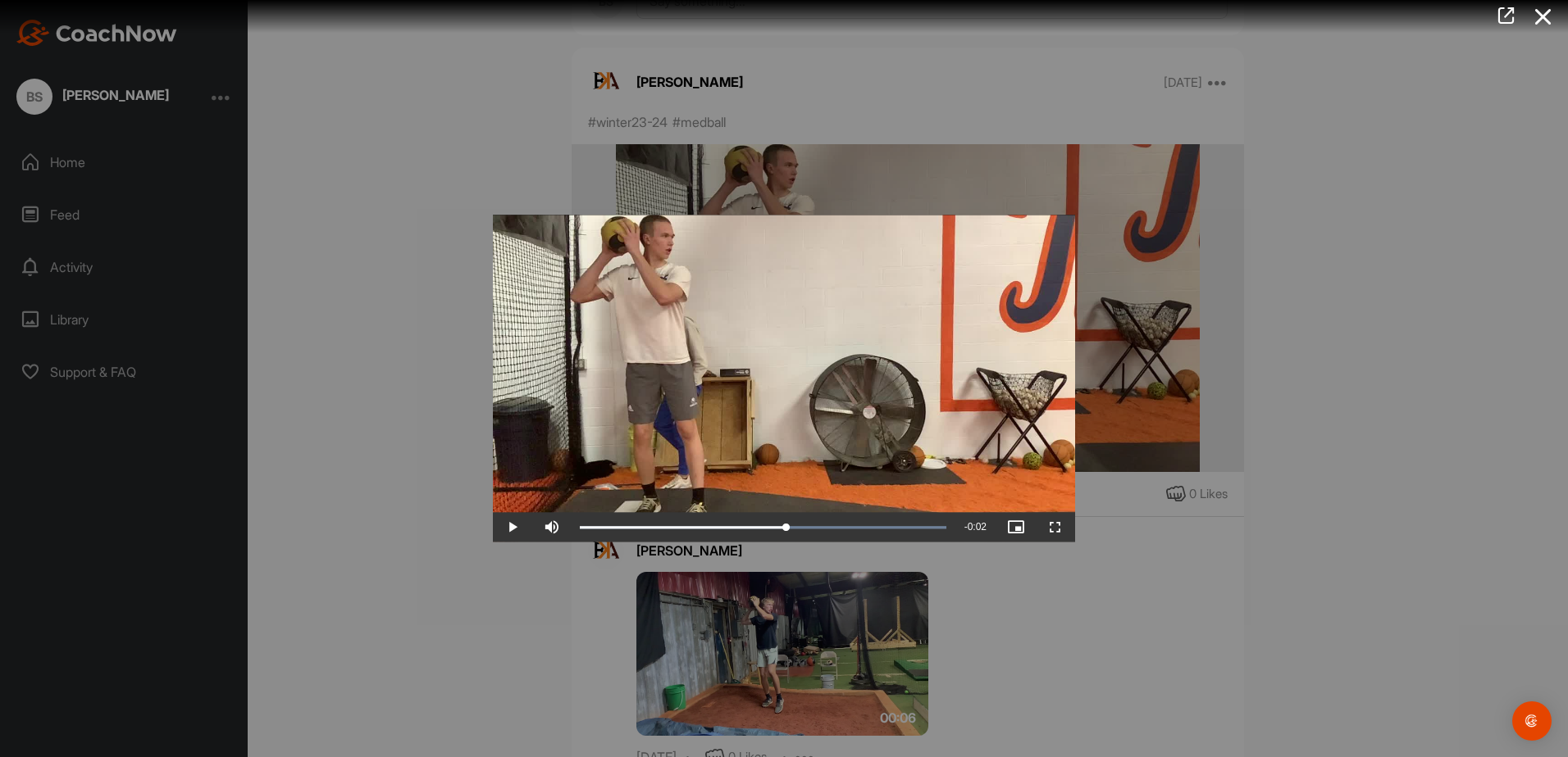
drag, startPoint x: 941, startPoint y: 522, endPoint x: 787, endPoint y: 510, distance: 154.5
click at [787, 510] on div "Video Player is loading. Play Video Play Skip Backward Skip Forward Mute Curren…" at bounding box center [783, 378] width 582 height 327
drag, startPoint x: 790, startPoint y: 512, endPoint x: 809, endPoint y: 522, distance: 21.5
click at [809, 522] on div "Loaded : 100.00% 0:01 0:01" at bounding box center [763, 528] width 383 height 29
click at [1293, 418] on div at bounding box center [784, 378] width 1568 height 757
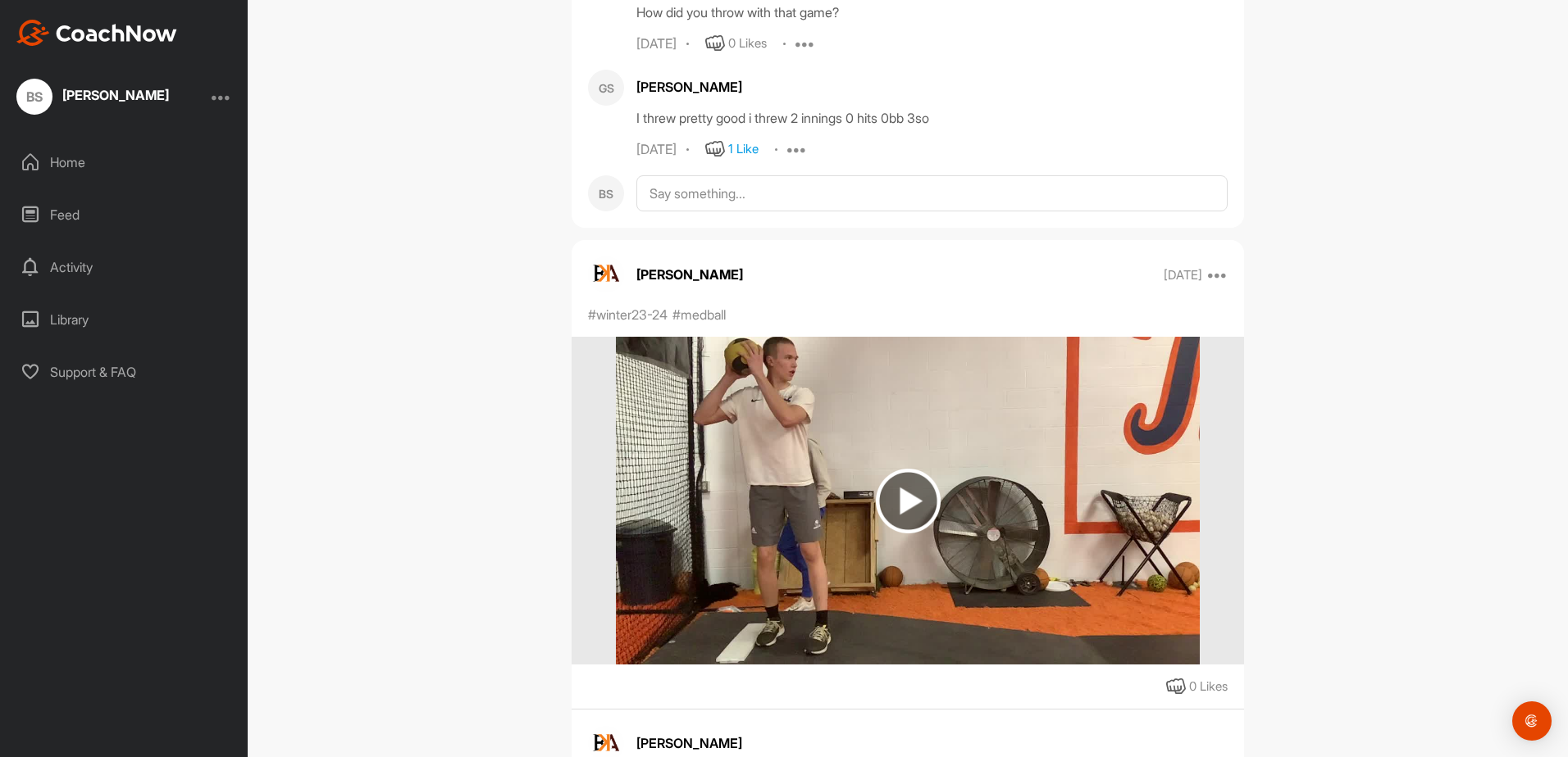
scroll to position [37929, 0]
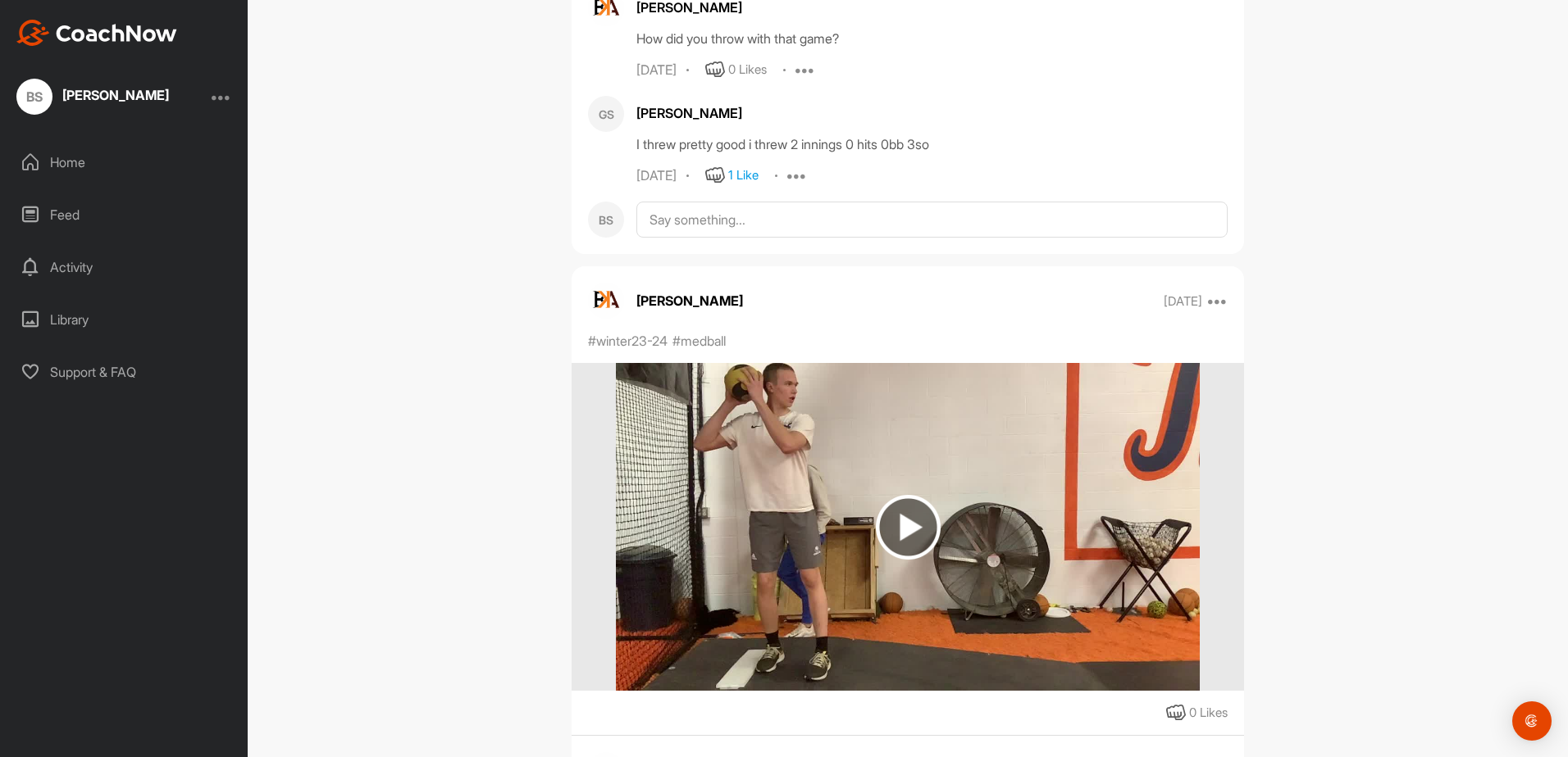
drag, startPoint x: 1290, startPoint y: 416, endPoint x: 1332, endPoint y: 268, distance: 153.8
click at [1332, 268] on div "GS Gavin Swortzel Bookings Baseball Space Settings Your Notifications Leave Spa…" at bounding box center [907, 378] width 1320 height 757
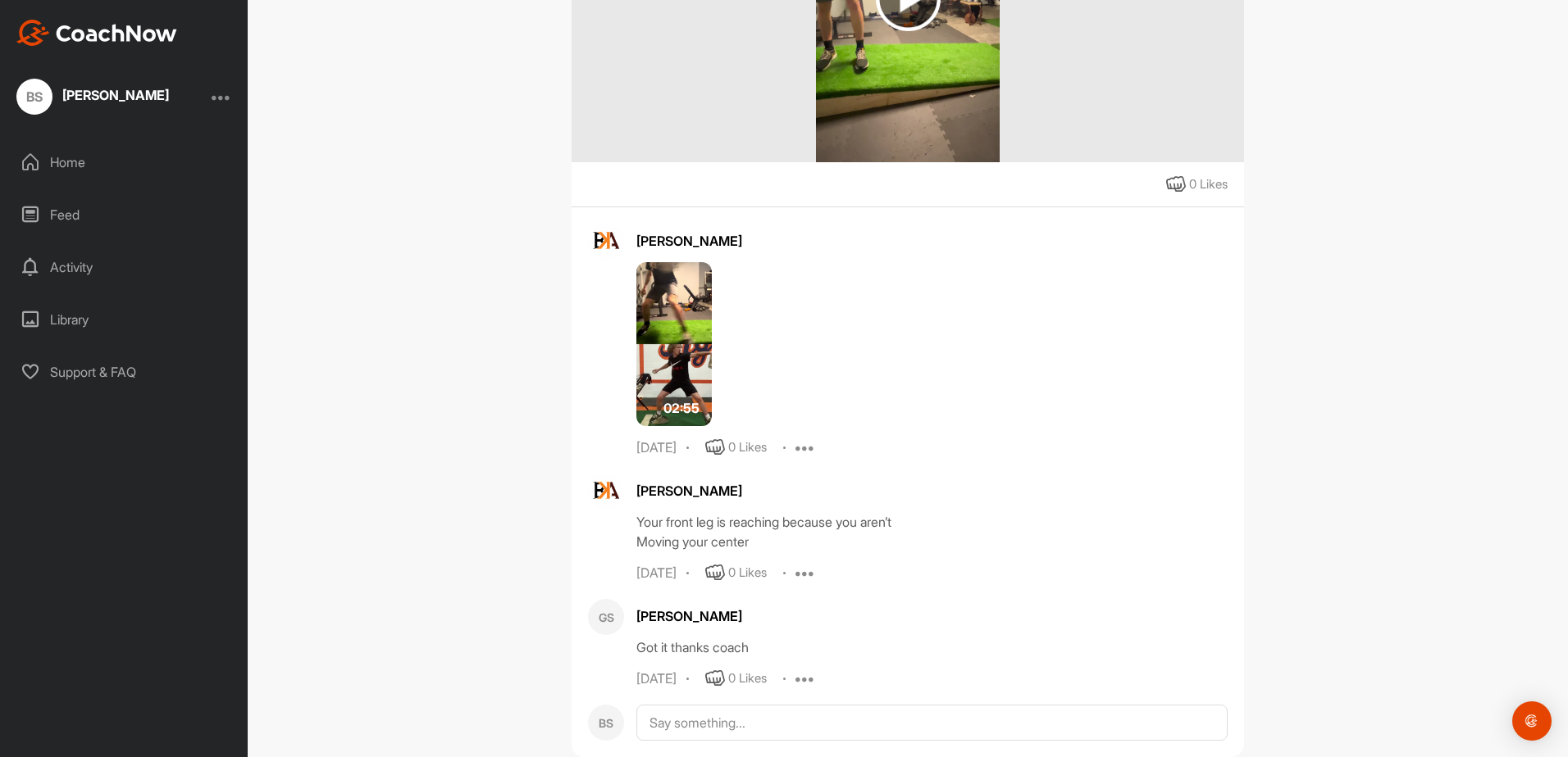
scroll to position [40280, 0]
